Goal: Task Accomplishment & Management: Manage account settings

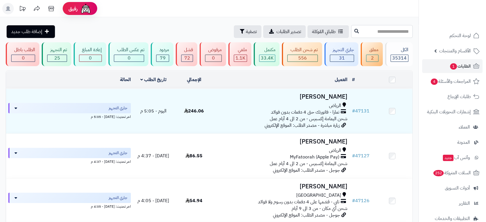
click at [399, 33] on input "text" at bounding box center [382, 31] width 62 height 13
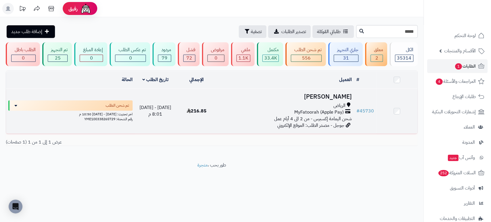
click at [342, 95] on h3 "[PERSON_NAME]" at bounding box center [286, 97] width 132 height 7
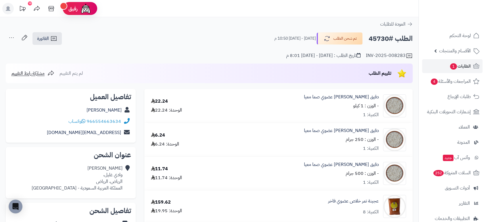
drag, startPoint x: 389, startPoint y: 37, endPoint x: 368, endPoint y: 35, distance: 21.4
click at [368, 35] on div "الطلب #45730 تم شحن الطلب الجمعة - ٢٩ أغسطس ٢٠٢٥ - 10:50 م" at bounding box center [341, 39] width 144 height 12
copy h2 "45730"
click at [467, 65] on span "الطلبات 1" at bounding box center [460, 66] width 21 height 8
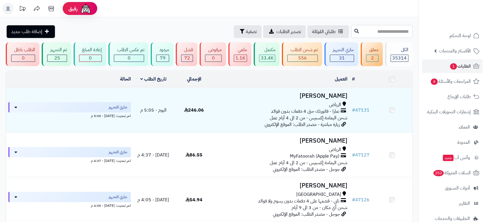
drag, startPoint x: 0, startPoint y: 0, endPoint x: 380, endPoint y: 28, distance: 381.2
click at [380, 28] on input "text" at bounding box center [382, 31] width 62 height 13
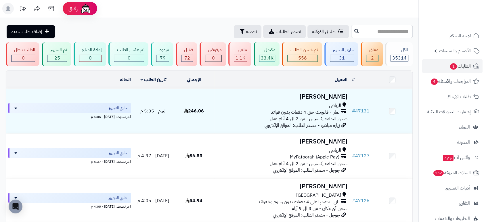
paste input "*****"
type input "*****"
click at [354, 31] on icon at bounding box center [356, 30] width 5 height 5
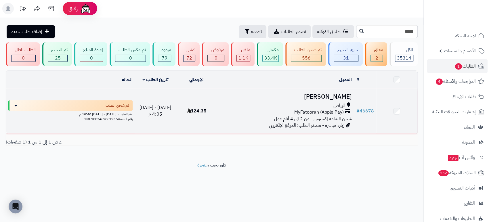
click at [316, 96] on h3 "[PERSON_NAME]" at bounding box center [286, 97] width 132 height 7
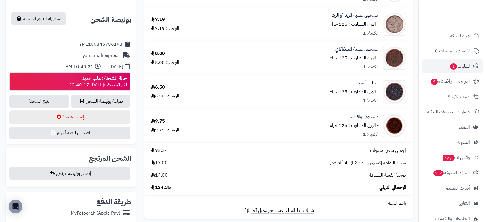
scroll to position [264, 0]
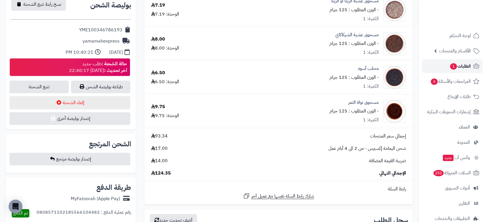
click at [465, 61] on link "الطلبات 1" at bounding box center [452, 66] width 60 height 14
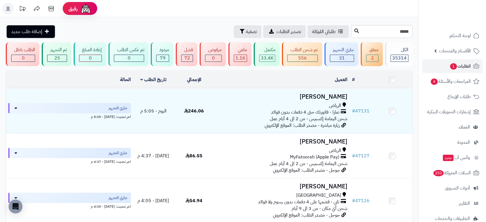
type input "*****"
click at [354, 30] on icon at bounding box center [356, 30] width 5 height 5
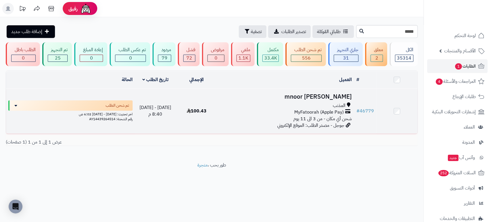
click at [322, 95] on h3 "mnoor [PERSON_NAME]" at bounding box center [286, 97] width 132 height 7
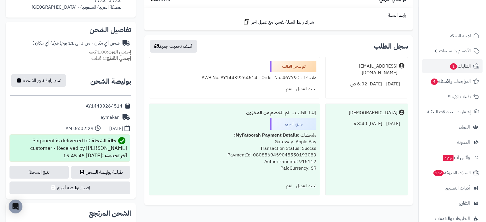
scroll to position [182, 0]
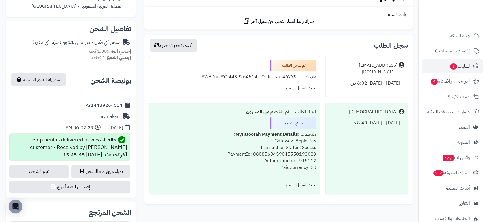
drag, startPoint x: 83, startPoint y: 101, endPoint x: 125, endPoint y: 102, distance: 41.2
click at [125, 102] on div "AY14439264514" at bounding box center [70, 105] width 121 height 11
copy div "AY14439264514"
